Goal: Contribute content

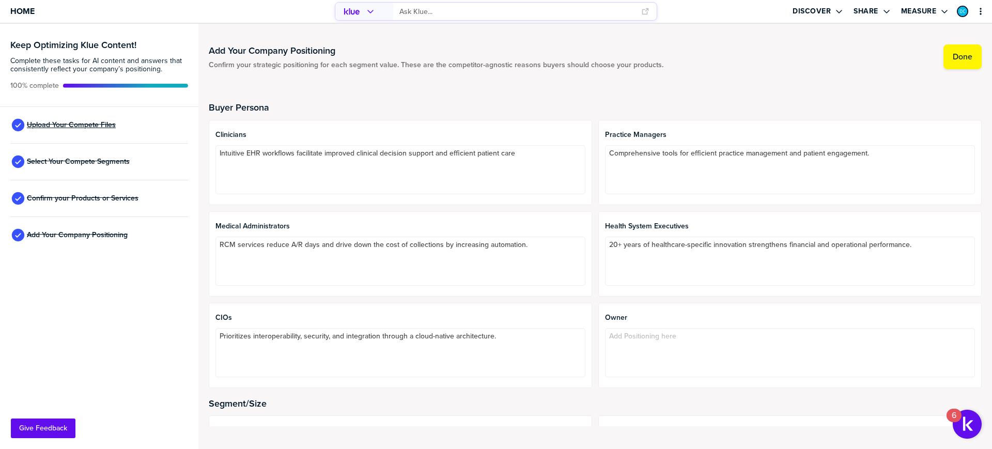
click at [42, 126] on span "Upload Your Compete Files" at bounding box center [71, 125] width 89 height 8
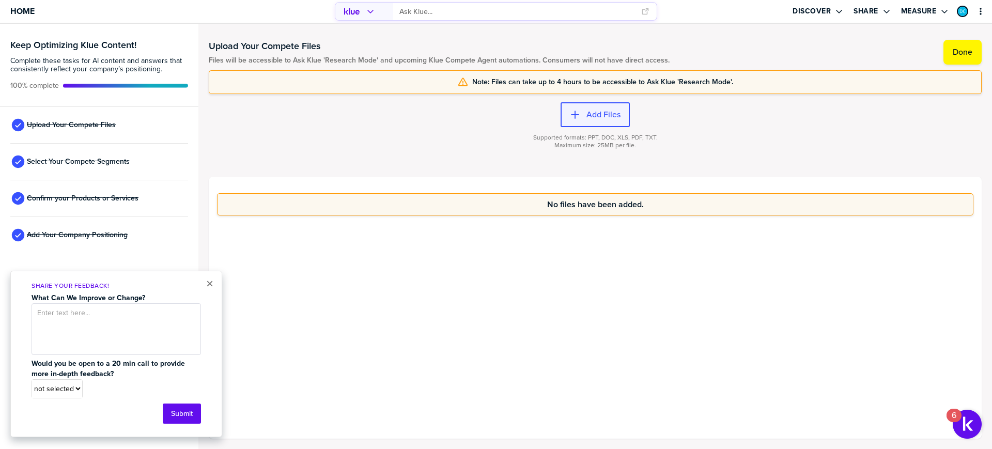
click at [589, 115] on label "Add Files" at bounding box center [603, 114] width 34 height 10
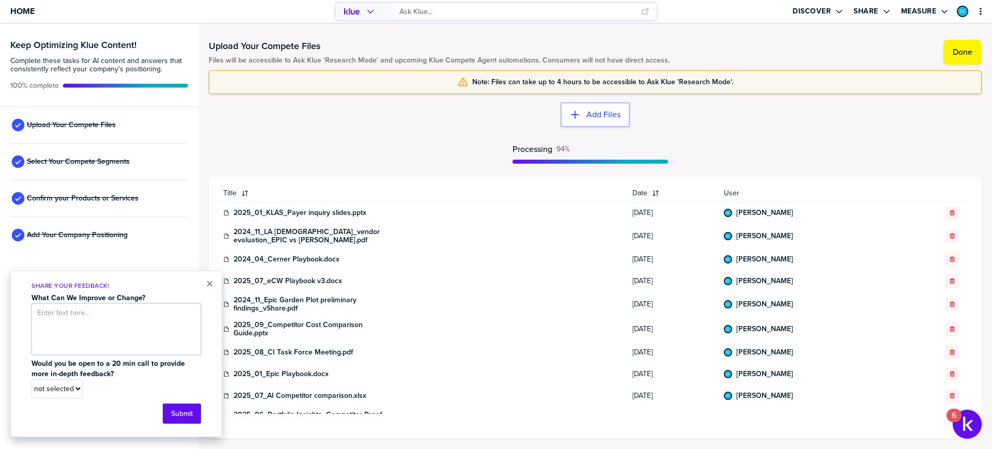
click at [66, 323] on textarea at bounding box center [116, 329] width 169 height 52
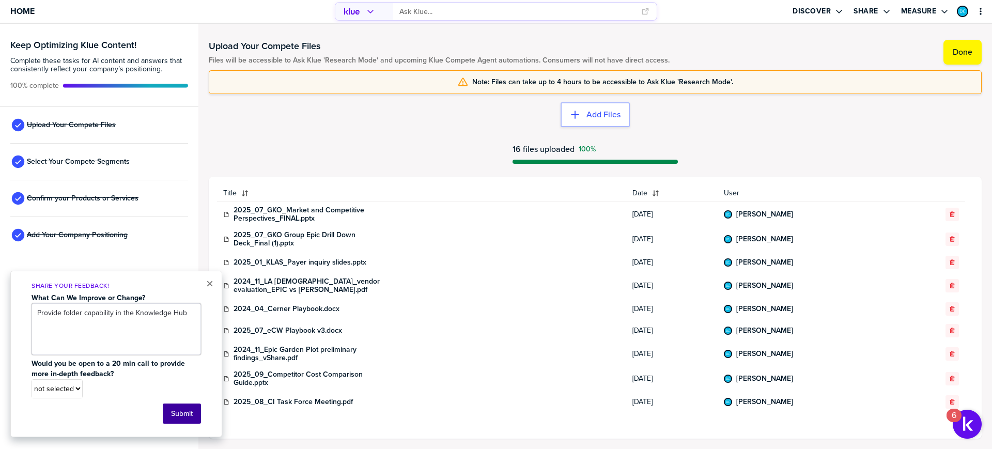
type textarea "Provide folder capability in the Knowledge Hub"
click at [183, 415] on button "Submit" at bounding box center [182, 413] width 38 height 20
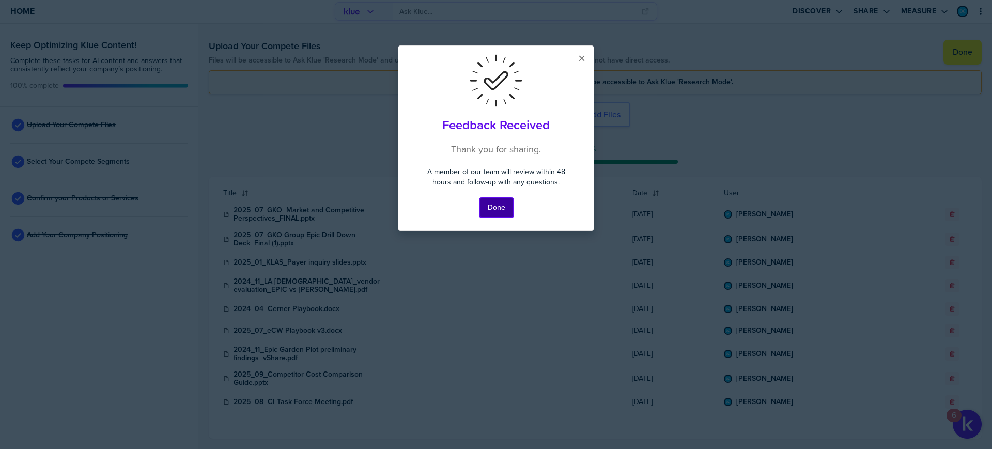
click at [496, 209] on button "Done" at bounding box center [496, 208] width 34 height 20
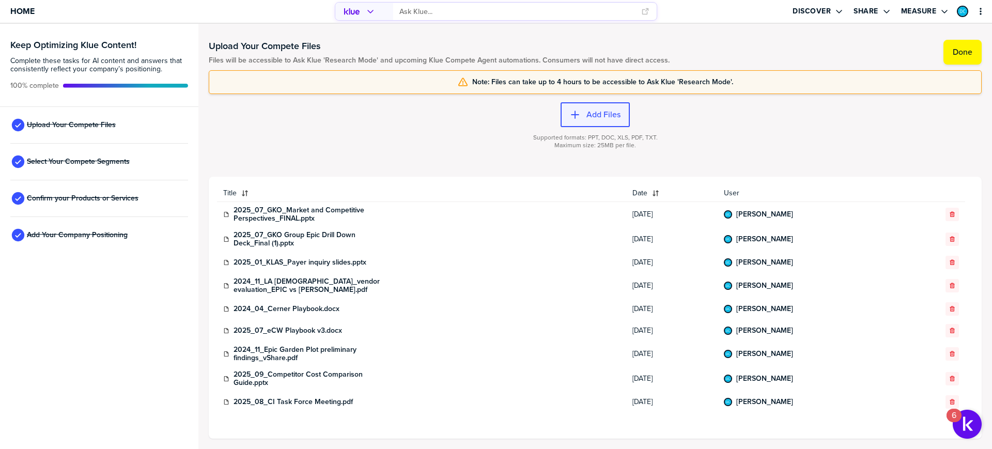
click at [615, 111] on label "Add Files" at bounding box center [603, 114] width 34 height 10
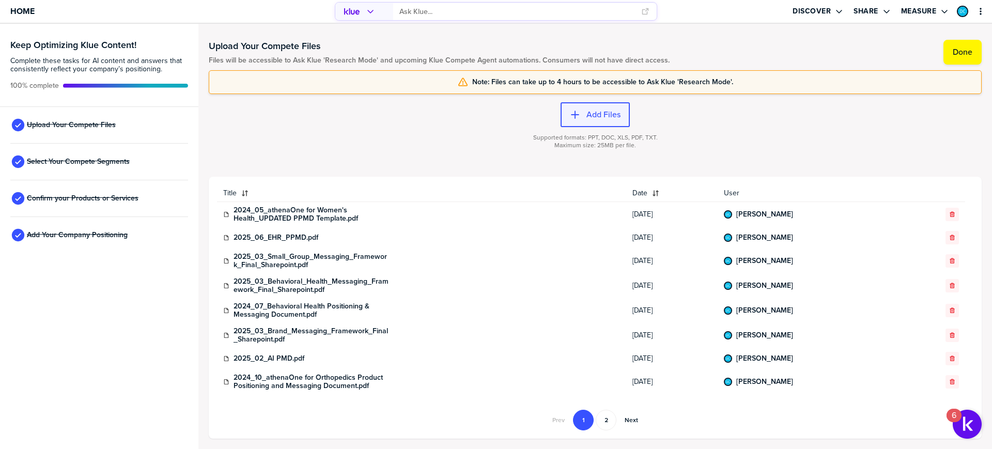
click at [586, 121] on button "Add Files" at bounding box center [594, 114] width 69 height 25
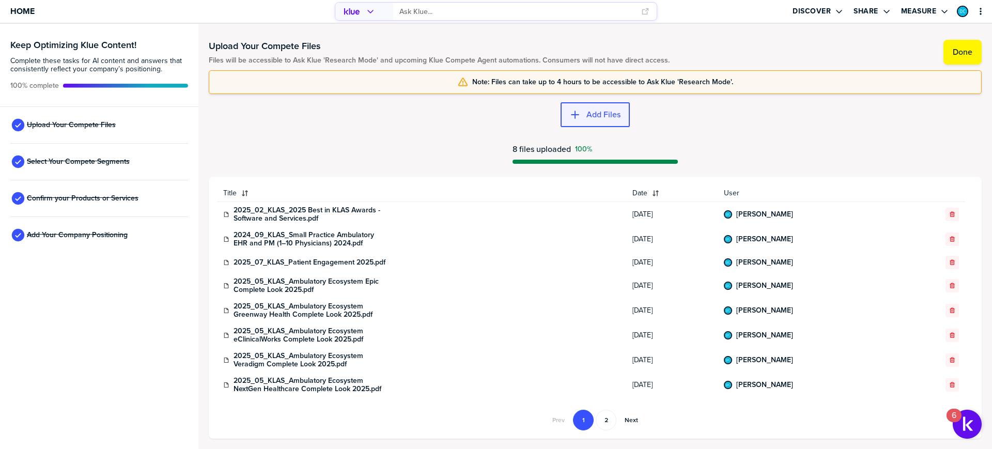
click at [593, 112] on label "Add Files" at bounding box center [603, 114] width 34 height 10
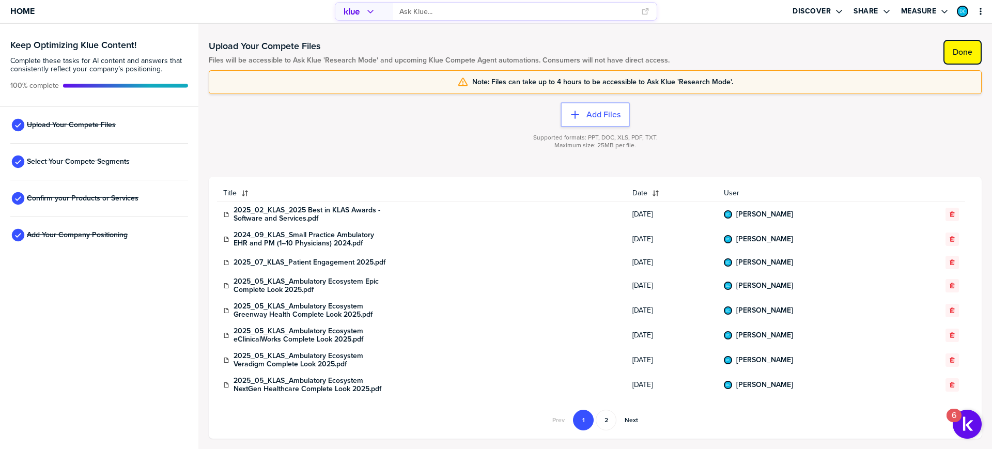
click at [966, 50] on label "Done" at bounding box center [962, 52] width 20 height 10
